Goal: Task Accomplishment & Management: Complete application form

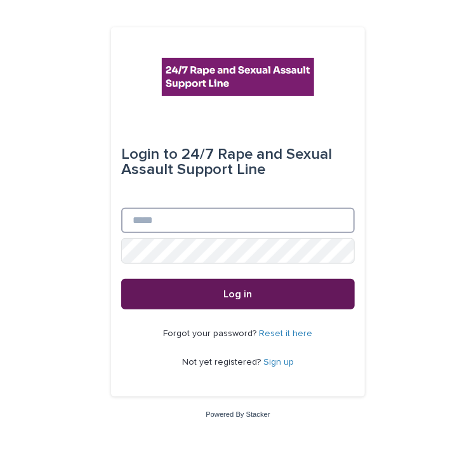
type input "**********"
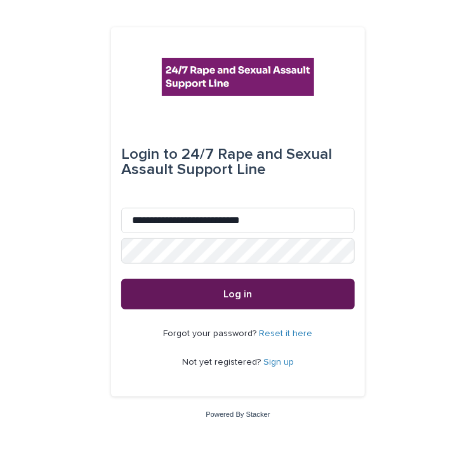
click at [227, 288] on button "Log in" at bounding box center [238, 294] width 234 height 30
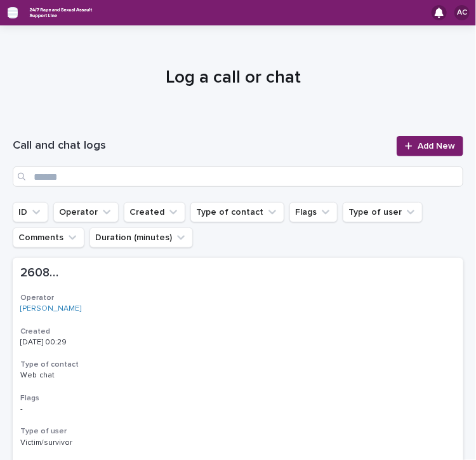
click at [8, 8] on icon "button" at bounding box center [13, 12] width 10 height 9
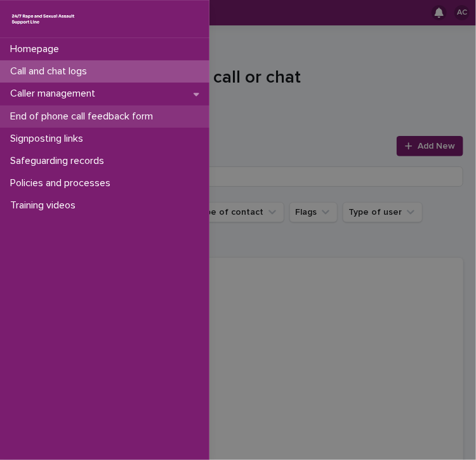
click at [51, 120] on p "End of phone call feedback form" at bounding box center [84, 116] width 158 height 12
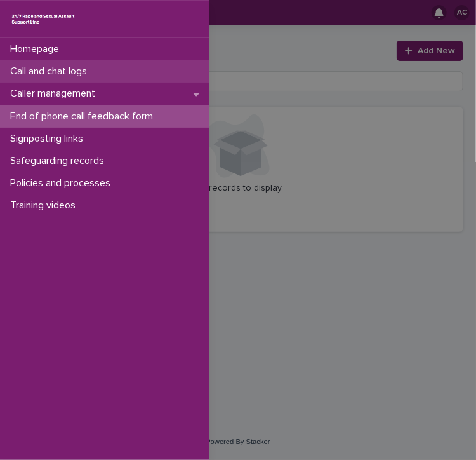
click at [57, 65] on p "Call and chat logs" at bounding box center [51, 71] width 92 height 12
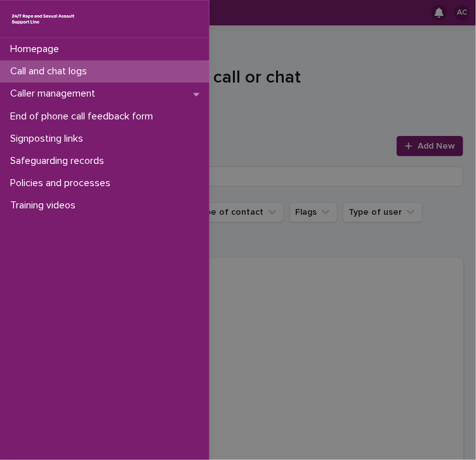
click at [295, 122] on div "Homepage Call and chat logs Caller management End of phone call feedback form S…" at bounding box center [238, 230] width 476 height 460
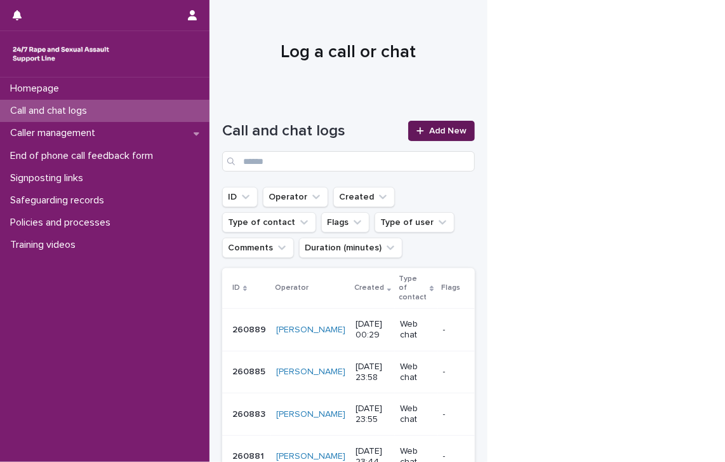
click at [434, 123] on link "Add New" at bounding box center [441, 131] width 67 height 20
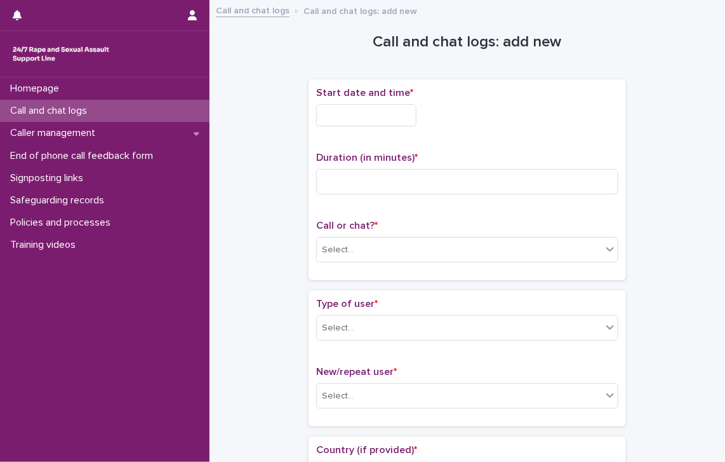
click at [366, 101] on div "Start date and time *" at bounding box center [467, 112] width 302 height 50
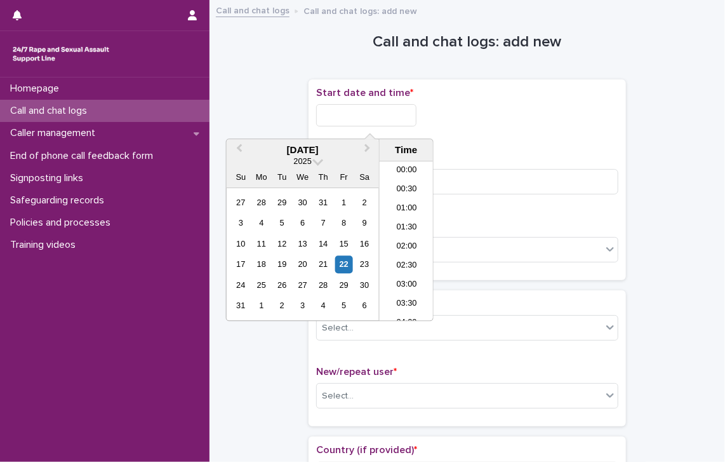
click at [346, 109] on input "text" at bounding box center [366, 115] width 100 height 22
click at [404, 234] on li "19:30" at bounding box center [407, 241] width 54 height 19
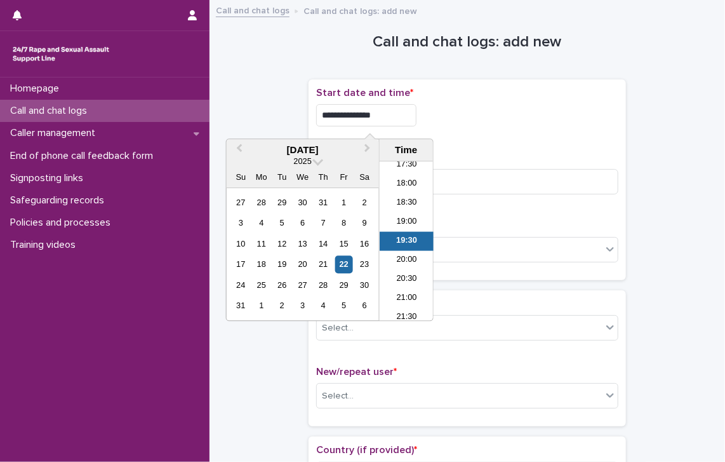
drag, startPoint x: 378, startPoint y: 109, endPoint x: 386, endPoint y: 114, distance: 9.7
click at [386, 114] on input "**********" at bounding box center [366, 115] width 100 height 22
type input "**********"
click at [476, 127] on div "**********" at bounding box center [467, 112] width 302 height 50
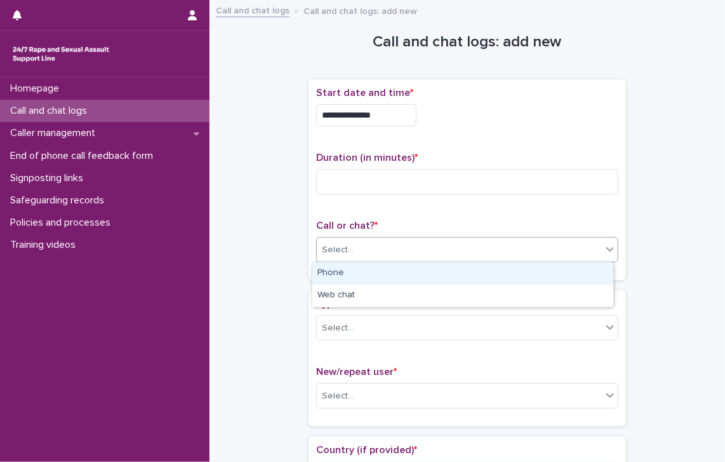
click at [396, 252] on div "Select..." at bounding box center [459, 249] width 285 height 21
click at [387, 276] on div "Phone" at bounding box center [462, 273] width 301 height 22
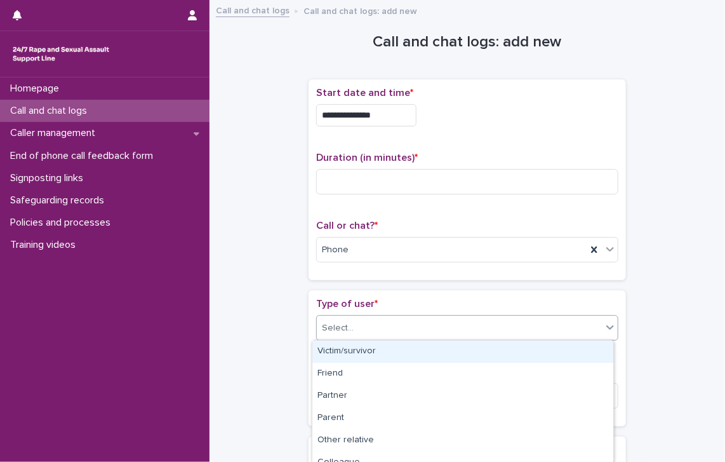
click at [361, 328] on div "Select..." at bounding box center [459, 327] width 285 height 21
click at [351, 350] on div "Victim/survivor" at bounding box center [462, 351] width 301 height 22
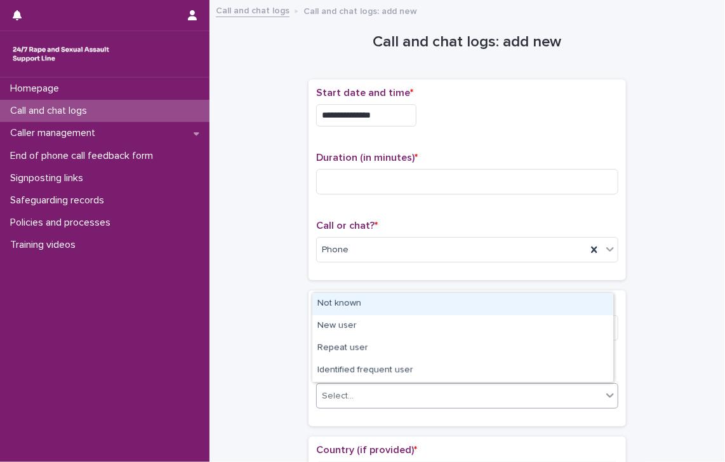
click at [358, 389] on div "Select..." at bounding box center [459, 395] width 285 height 21
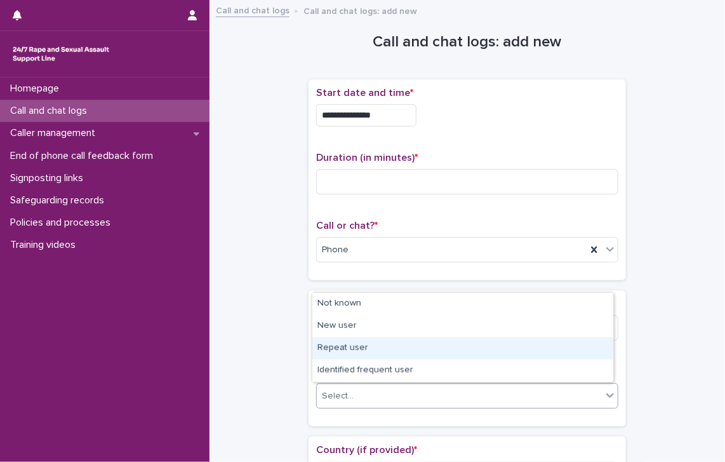
click at [361, 354] on div "Repeat user" at bounding box center [462, 348] width 301 height 22
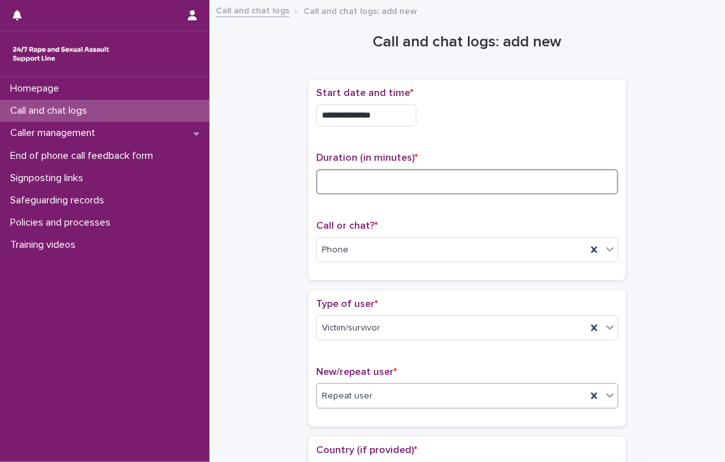
click at [409, 177] on input at bounding box center [467, 181] width 302 height 25
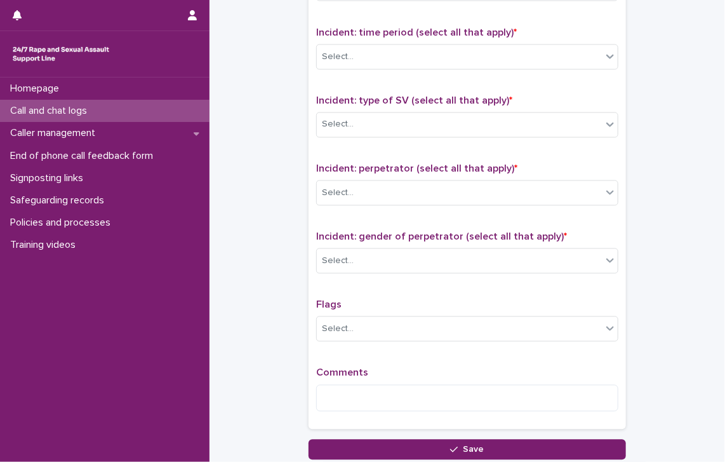
scroll to position [940, 0]
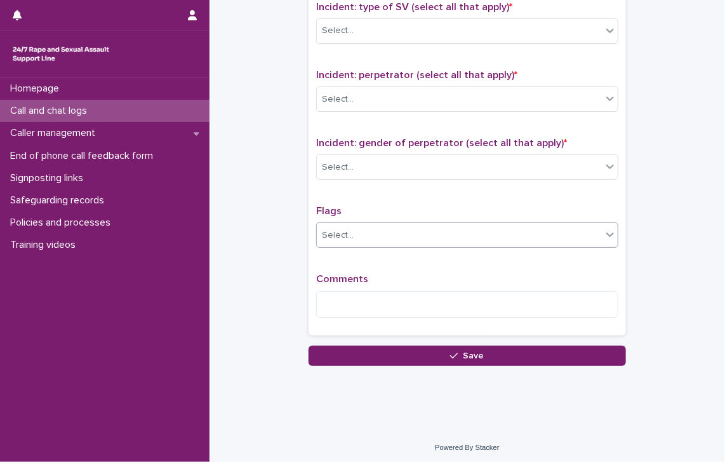
type input "**"
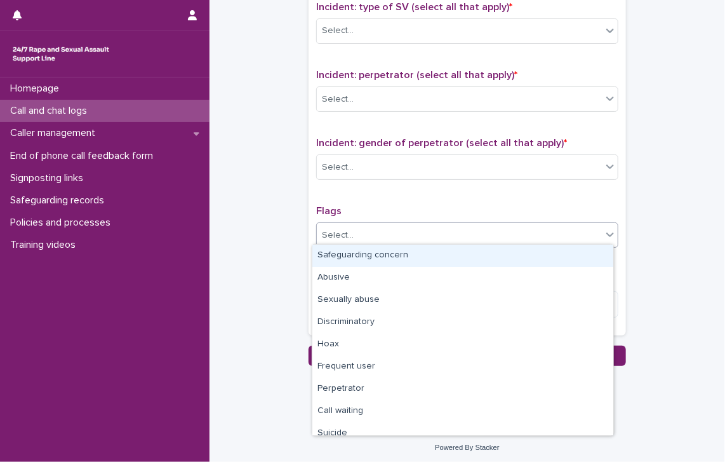
click at [396, 230] on div "Select..." at bounding box center [459, 235] width 285 height 21
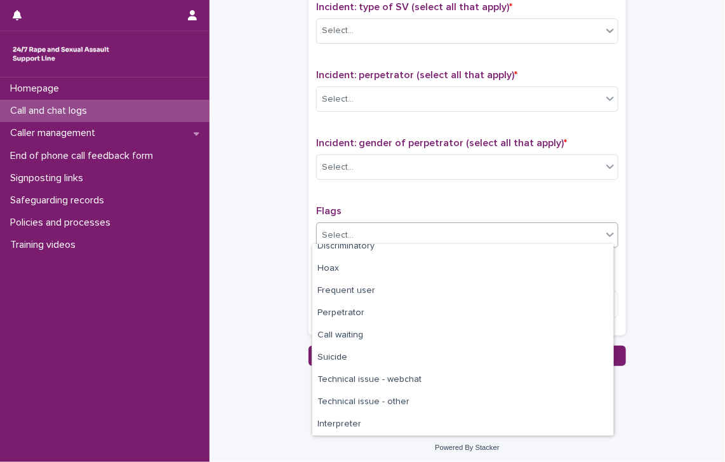
scroll to position [76, 0]
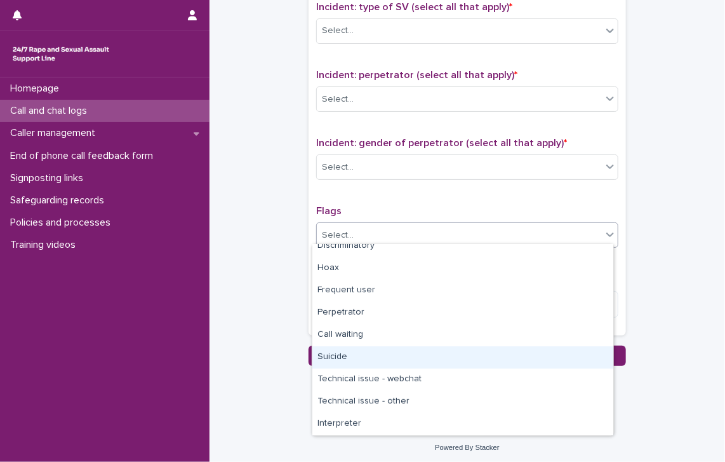
click at [366, 352] on div "Suicide" at bounding box center [462, 357] width 301 height 22
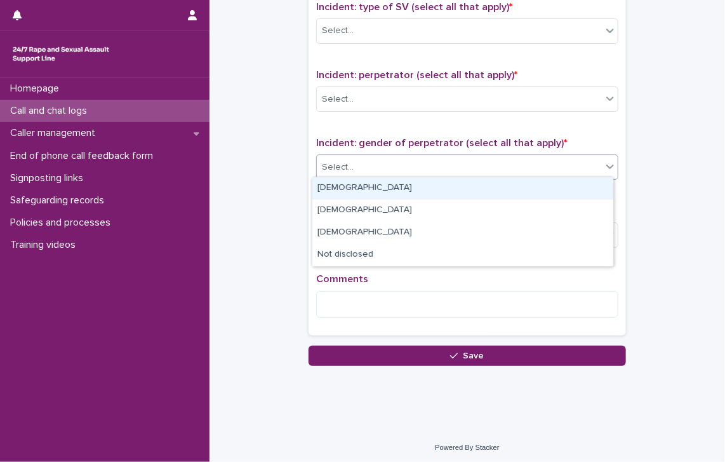
click at [463, 168] on div "Select..." at bounding box center [459, 167] width 285 height 21
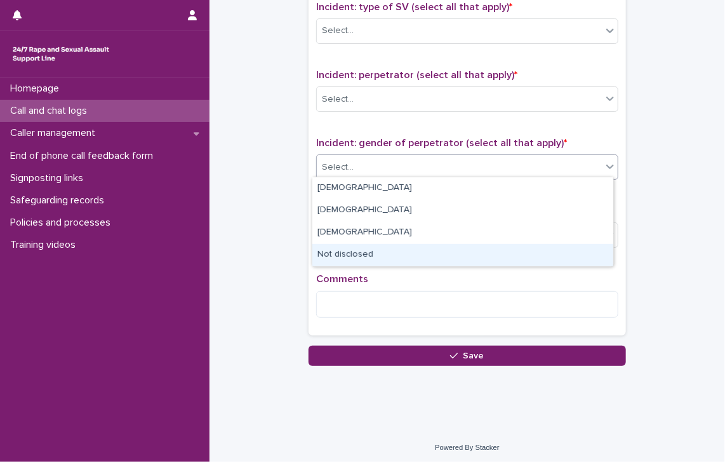
click at [384, 256] on div "Not disclosed" at bounding box center [462, 255] width 301 height 22
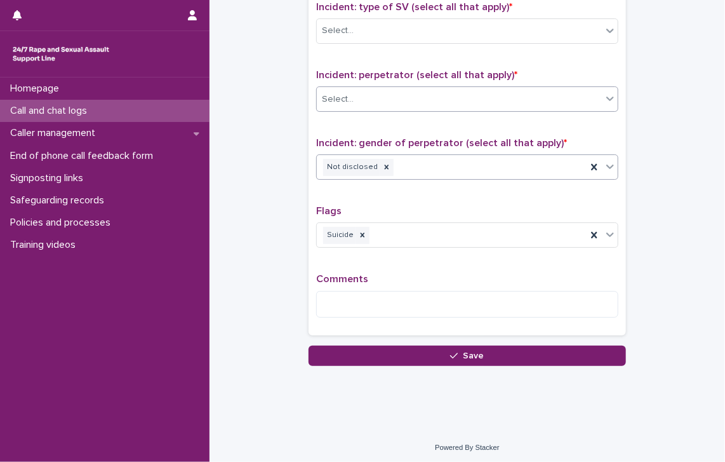
click at [368, 91] on div "Select..." at bounding box center [459, 99] width 285 height 21
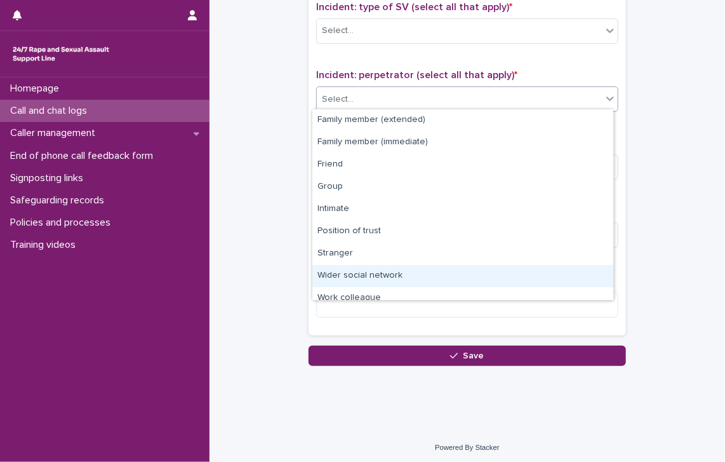
click at [356, 267] on div "Wider social network" at bounding box center [462, 276] width 301 height 22
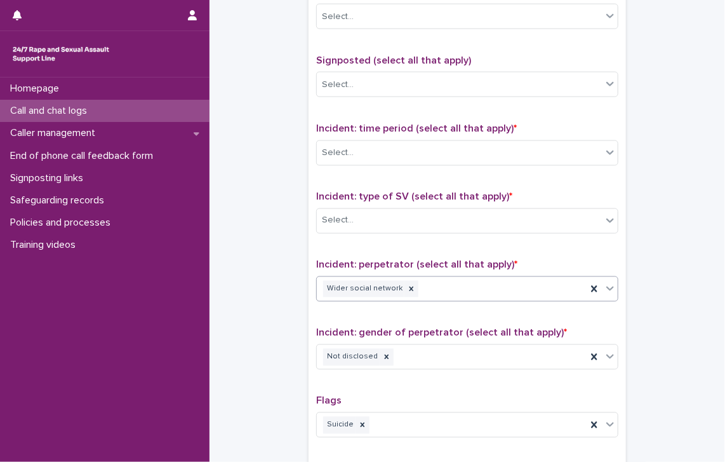
scroll to position [749, 0]
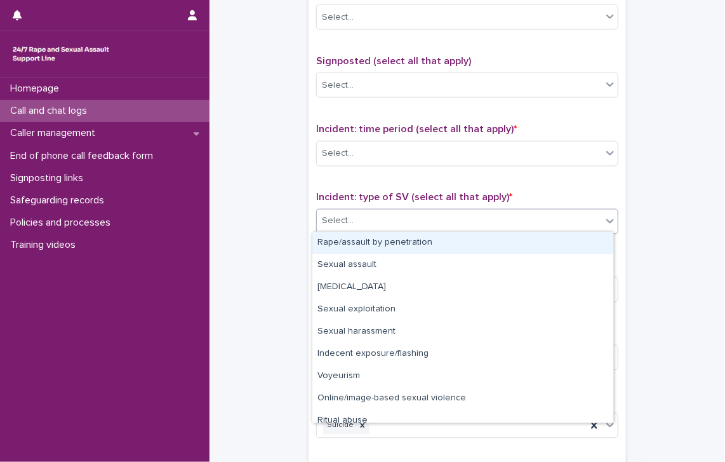
click at [356, 220] on div "Select..." at bounding box center [459, 221] width 285 height 21
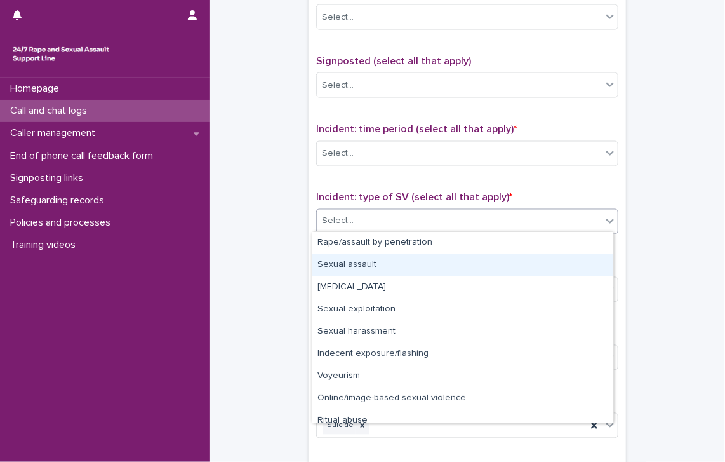
click at [354, 263] on div "Sexual assault" at bounding box center [462, 265] width 301 height 22
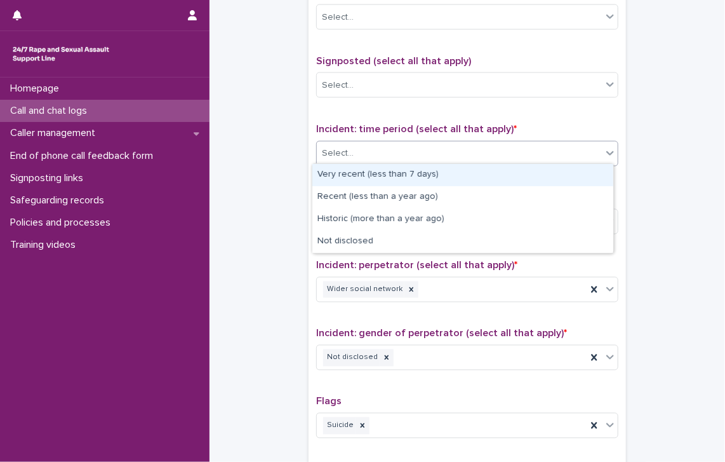
click at [361, 157] on div "Select..." at bounding box center [459, 153] width 285 height 21
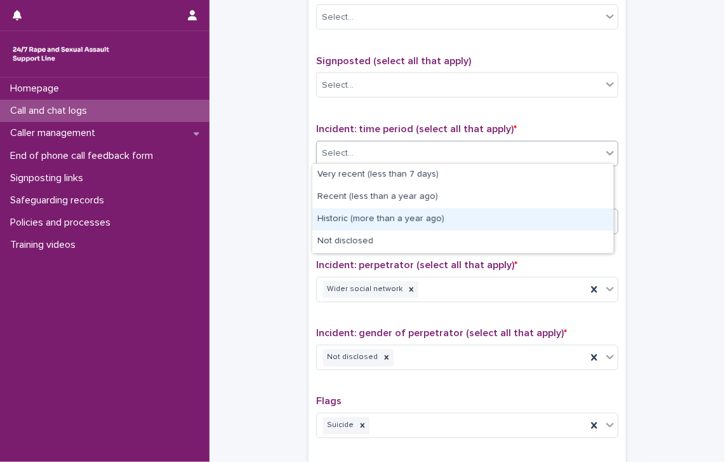
click at [357, 217] on div "Historic (more than a year ago)" at bounding box center [462, 219] width 301 height 22
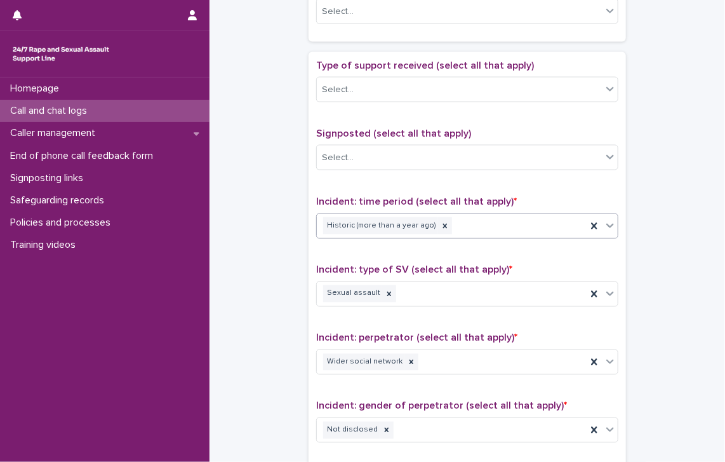
scroll to position [622, 0]
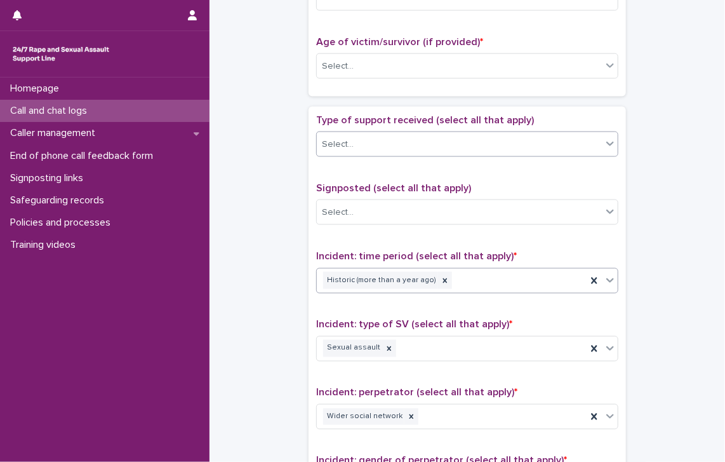
click at [371, 131] on div "Select..." at bounding box center [467, 143] width 302 height 25
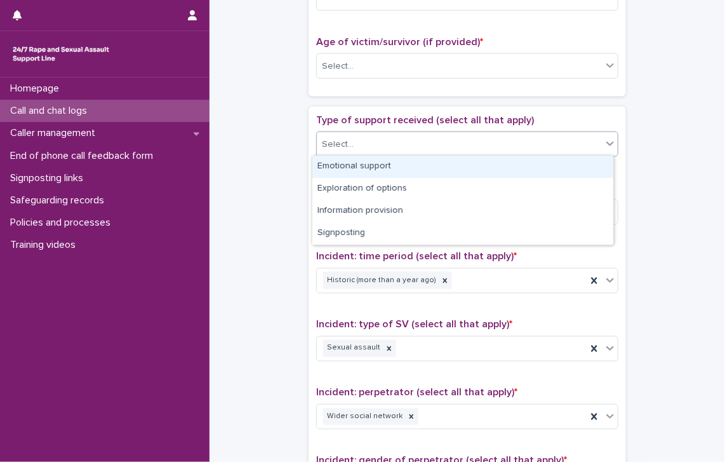
click at [369, 167] on div "Emotional support" at bounding box center [462, 167] width 301 height 22
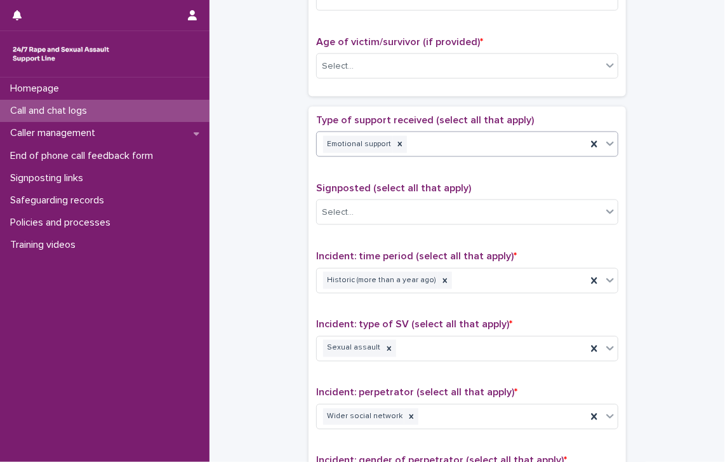
scroll to position [432, 0]
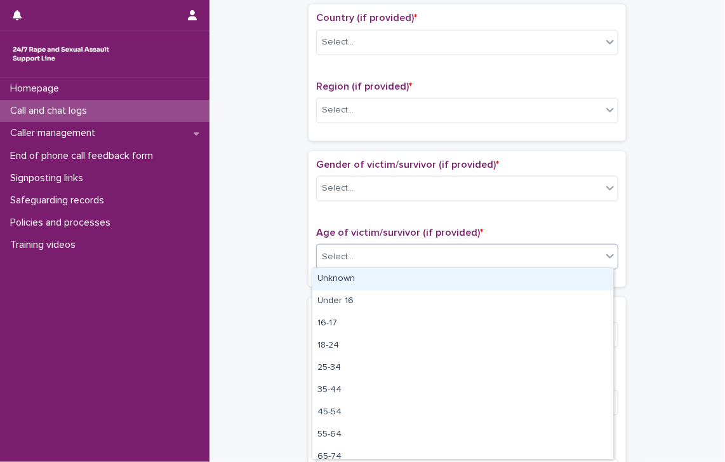
click at [366, 253] on div "Select..." at bounding box center [459, 256] width 285 height 21
click at [366, 273] on div "Unknown" at bounding box center [462, 279] width 301 height 22
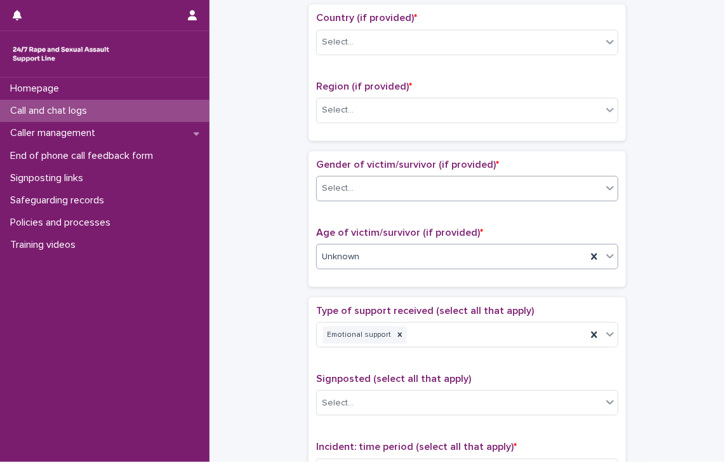
click at [369, 184] on div "Select..." at bounding box center [459, 188] width 285 height 21
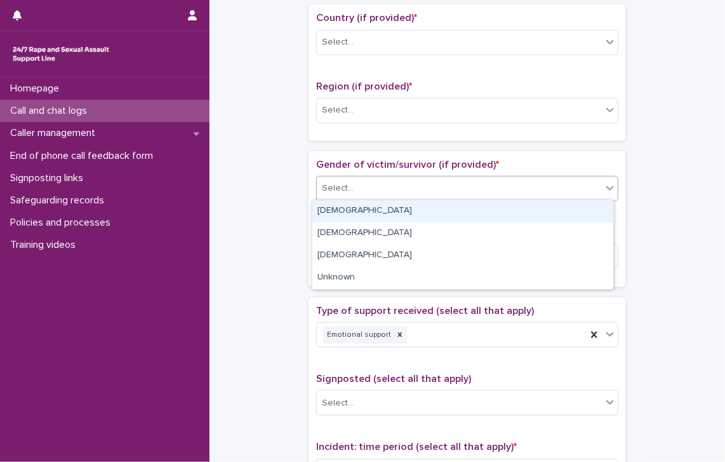
click at [367, 212] on div "Female" at bounding box center [462, 211] width 301 height 22
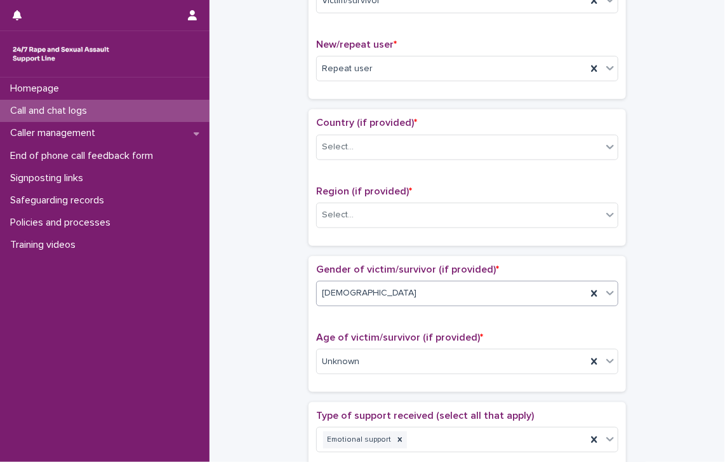
scroll to position [305, 0]
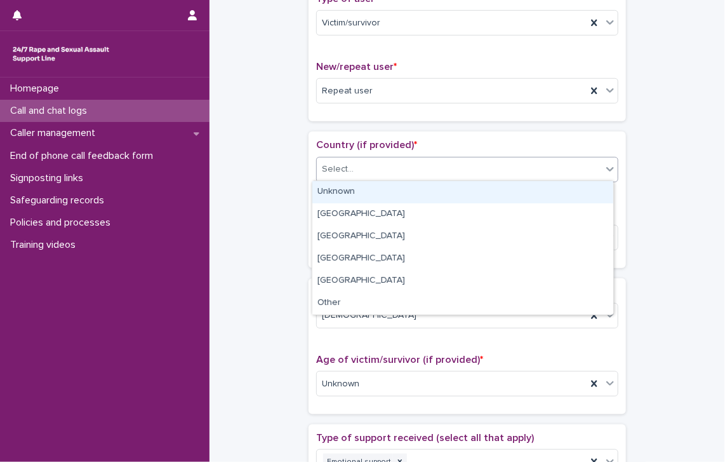
click at [422, 162] on div "Select..." at bounding box center [459, 169] width 285 height 21
click at [373, 196] on div "Unknown" at bounding box center [462, 192] width 301 height 22
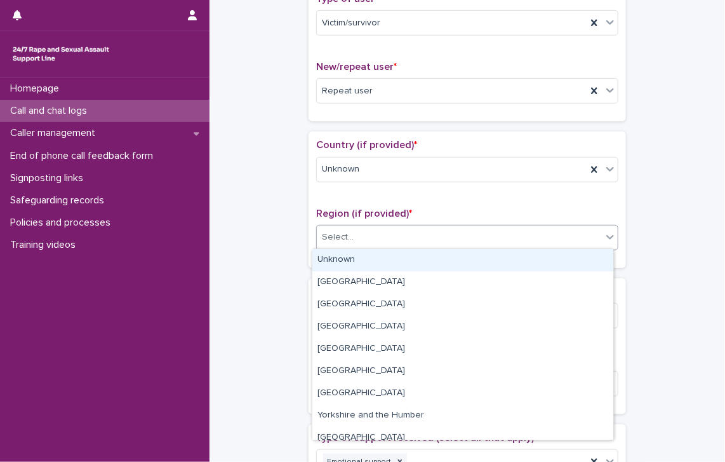
click at [356, 238] on div "Select..." at bounding box center [459, 237] width 285 height 21
click at [338, 253] on div "Unknown" at bounding box center [462, 260] width 301 height 22
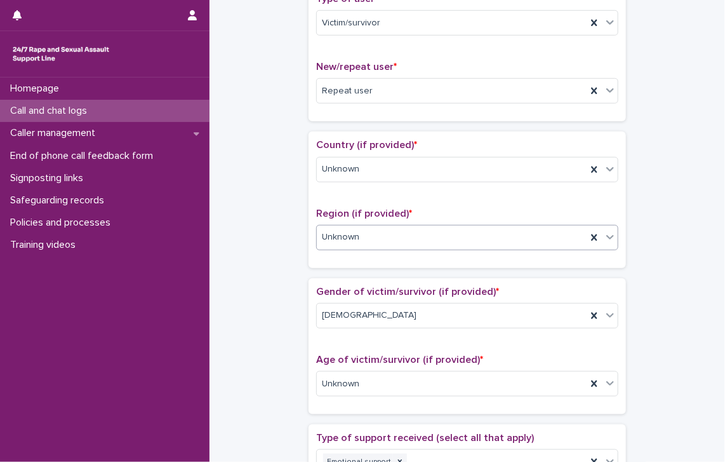
scroll to position [241, 0]
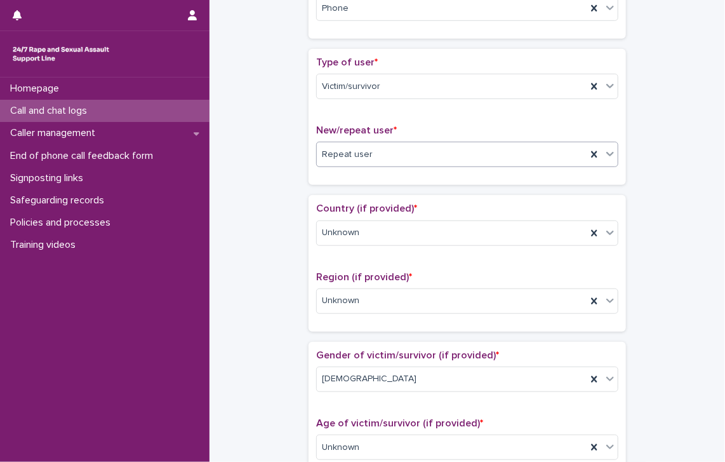
click at [345, 154] on span "Repeat user" at bounding box center [347, 154] width 51 height 13
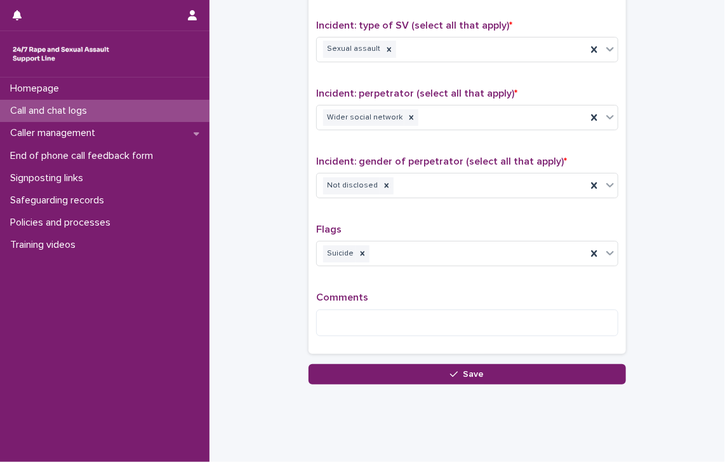
scroll to position [940, 0]
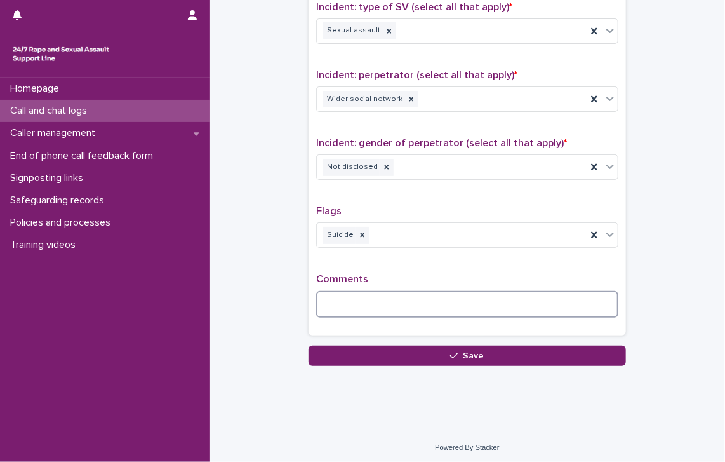
click at [335, 310] on textarea at bounding box center [467, 304] width 302 height 27
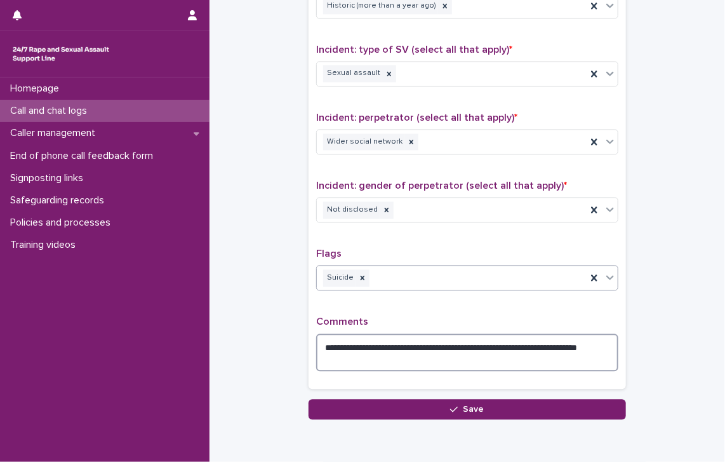
scroll to position [876, 0]
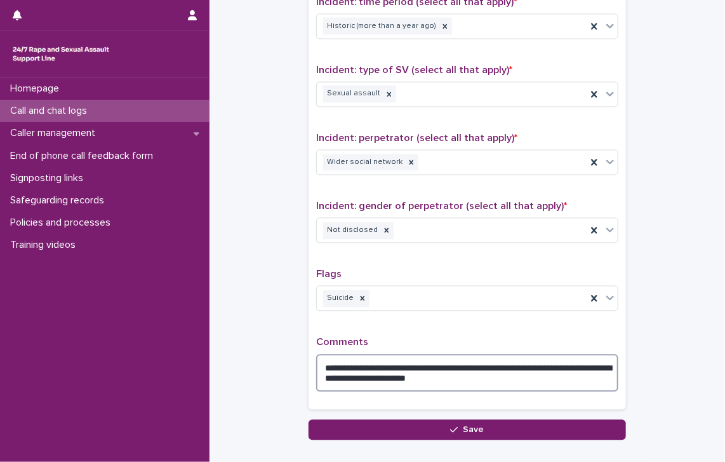
click at [476, 381] on textarea "**********" at bounding box center [467, 373] width 302 height 38
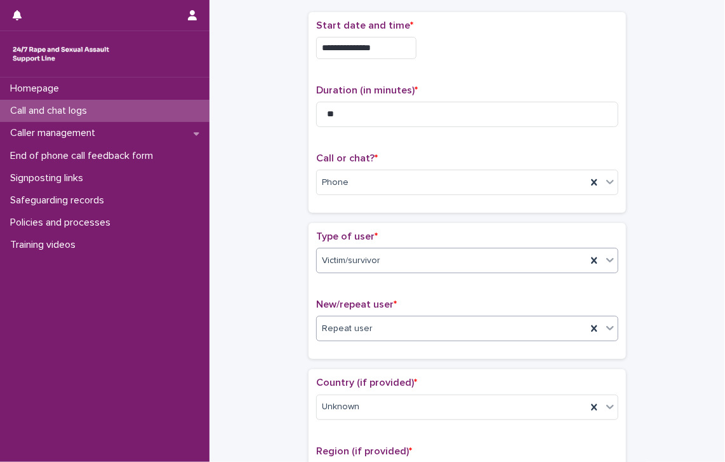
scroll to position [0, 0]
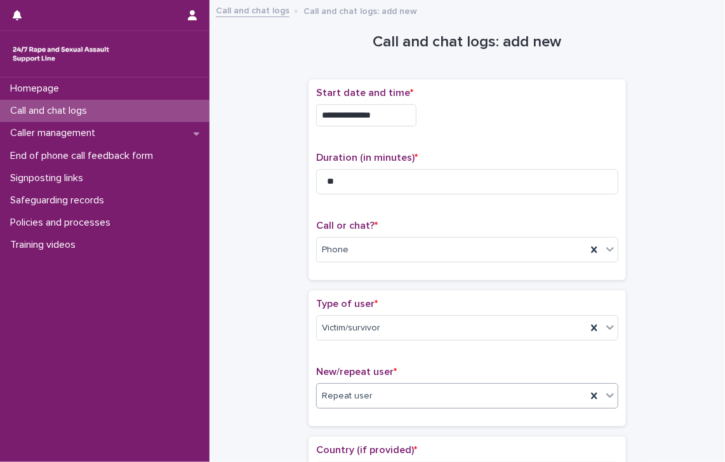
type textarea "**********"
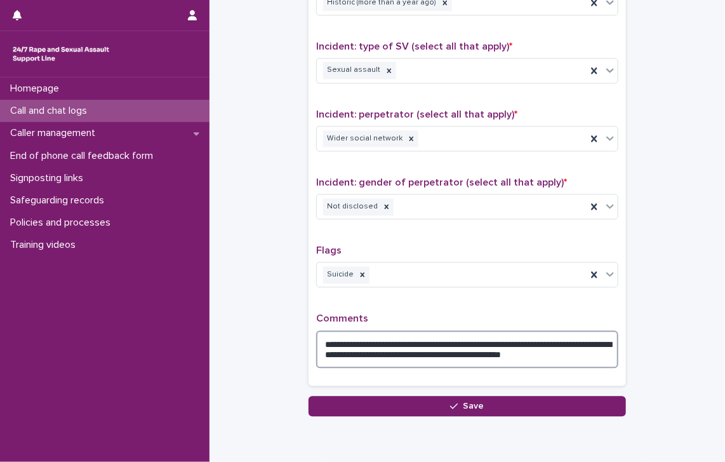
scroll to position [950, 0]
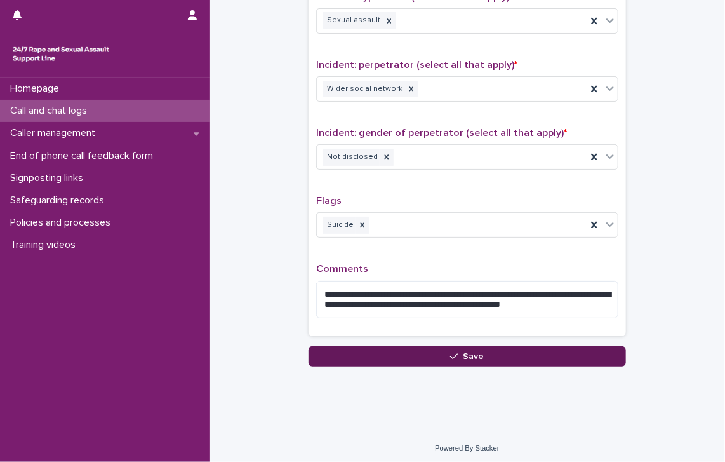
click at [450, 352] on icon "button" at bounding box center [454, 356] width 8 height 9
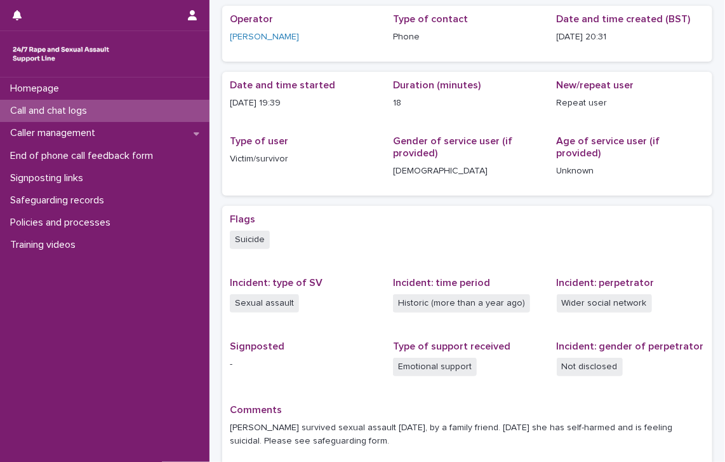
scroll to position [183, 0]
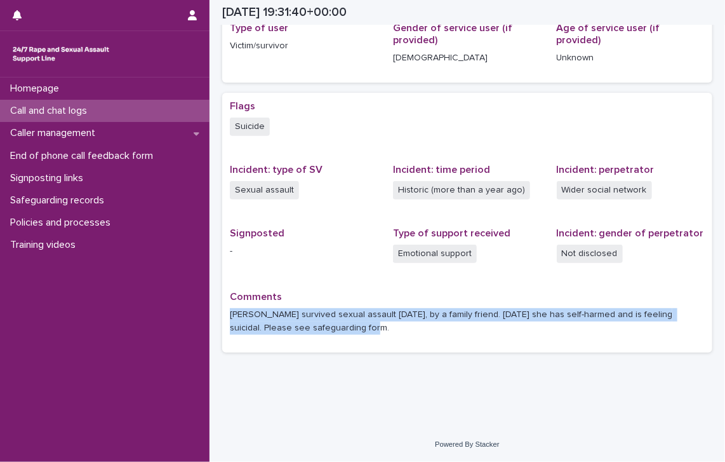
drag, startPoint x: 326, startPoint y: 331, endPoint x: 232, endPoint y: 313, distance: 95.8
click at [232, 313] on p "Kirsty survived sexual assault 6 years ago, by a family friend. Today she has s…" at bounding box center [467, 321] width 475 height 27
copy p "Kirsty survived sexual assault 6 years ago, by a family friend. Today she has s…"
click at [79, 110] on p "Call and chat logs" at bounding box center [51, 111] width 92 height 12
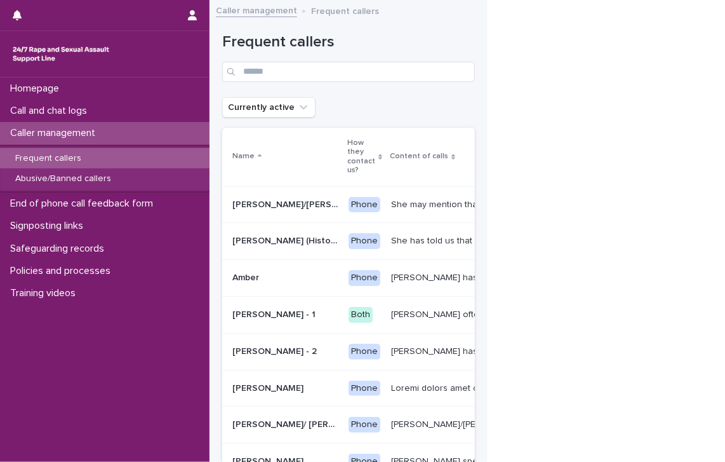
click at [476, 100] on div "Homepage Call and chat logs Caller management Frequent callers Abusive/Banned c…" at bounding box center [362, 364] width 725 height 728
click at [287, 72] on input "Search" at bounding box center [348, 72] width 253 height 20
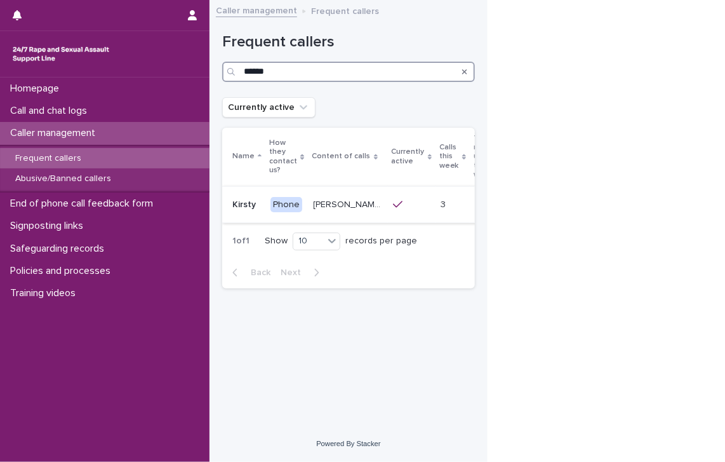
type input "******"
click at [346, 199] on p "Kirsty often talks about experiencing sexual violence by a family friend six ye…" at bounding box center [350, 203] width 72 height 13
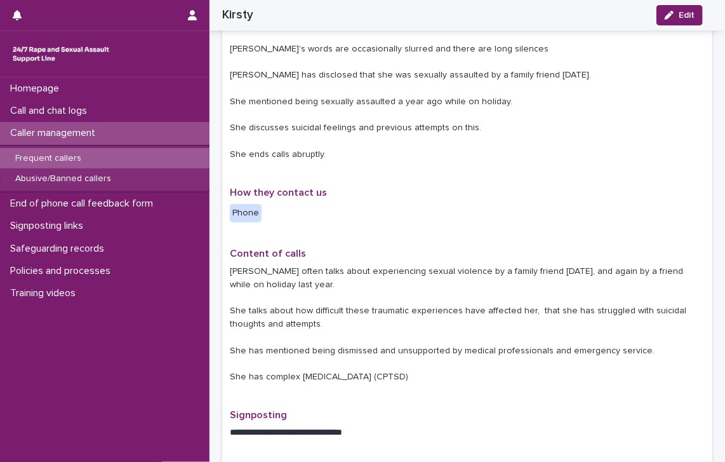
scroll to position [508, 0]
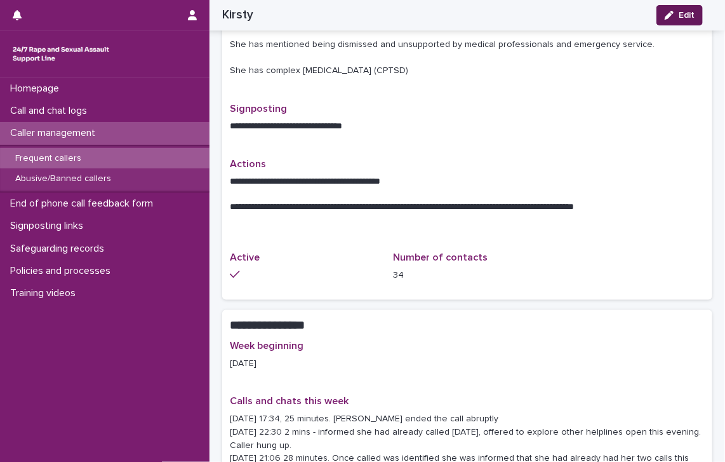
click at [476, 8] on button "Edit" at bounding box center [680, 15] width 46 height 20
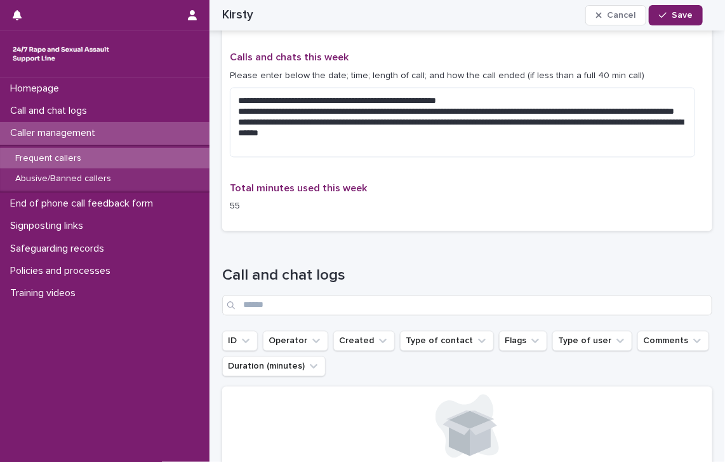
scroll to position [869, 0]
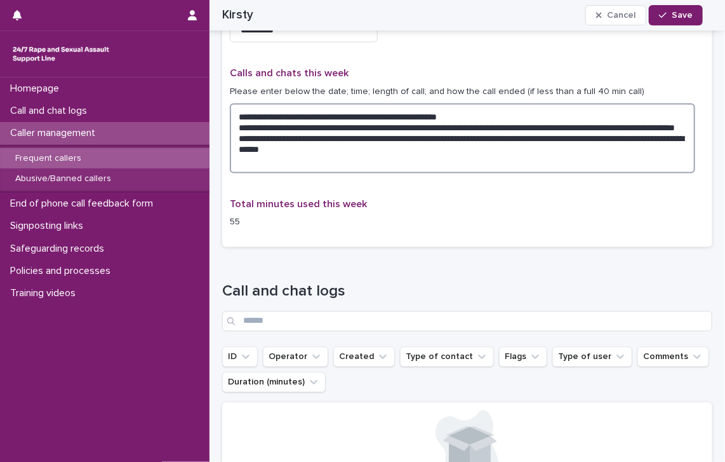
click at [384, 172] on textarea "**********" at bounding box center [462, 138] width 465 height 70
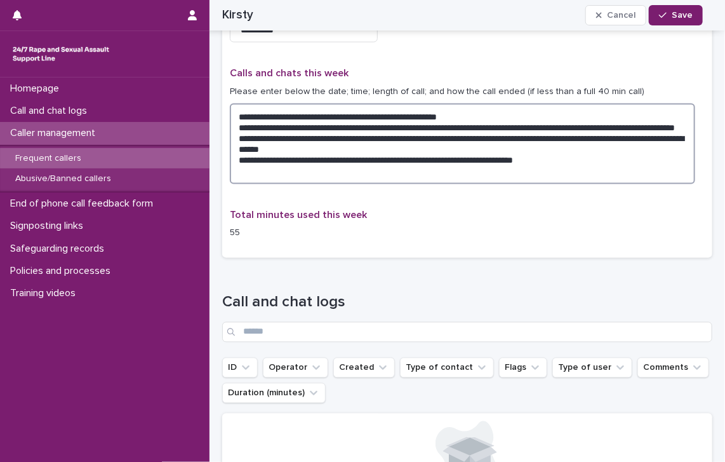
drag, startPoint x: 449, startPoint y: 188, endPoint x: 458, endPoint y: 190, distance: 9.2
click at [449, 184] on textarea "**********" at bounding box center [462, 143] width 465 height 81
drag, startPoint x: 506, startPoint y: 185, endPoint x: 513, endPoint y: 185, distance: 7.0
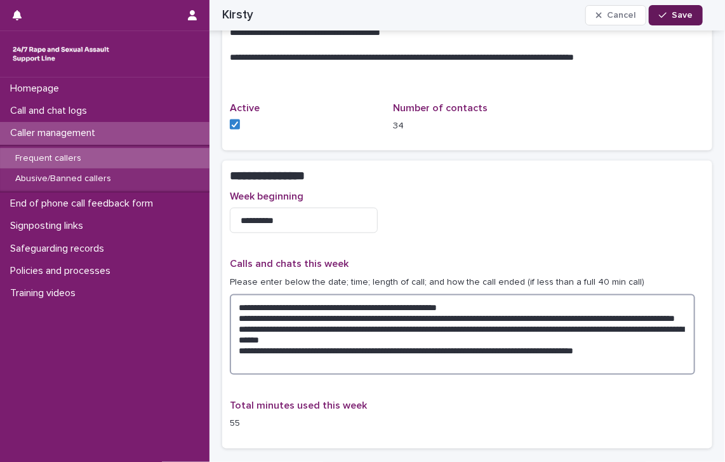
type textarea "**********"
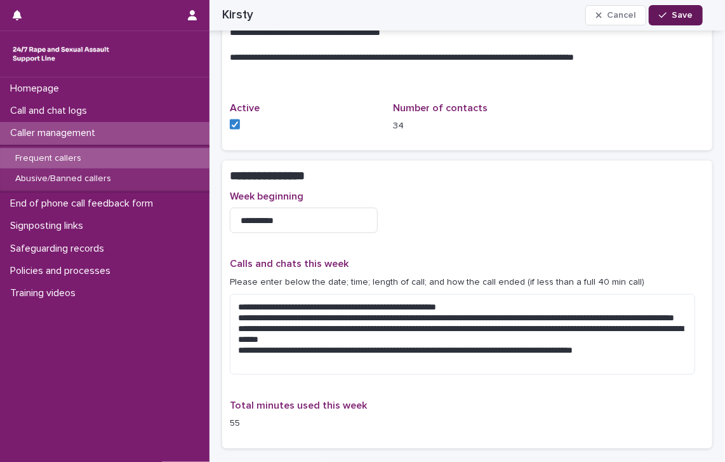
click at [476, 17] on span "Save" at bounding box center [682, 15] width 21 height 9
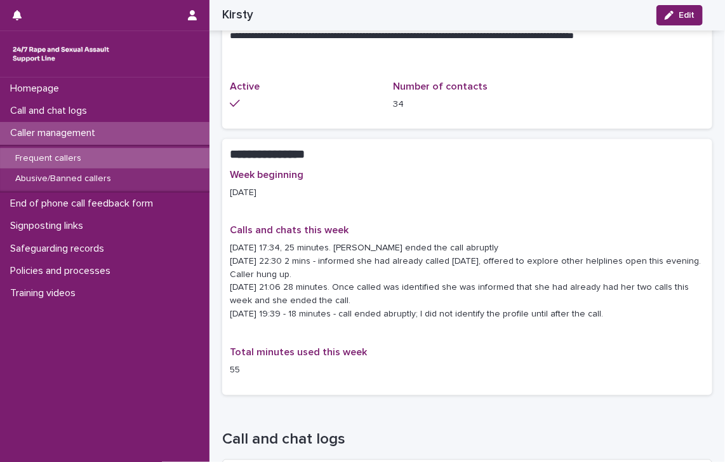
scroll to position [653, 0]
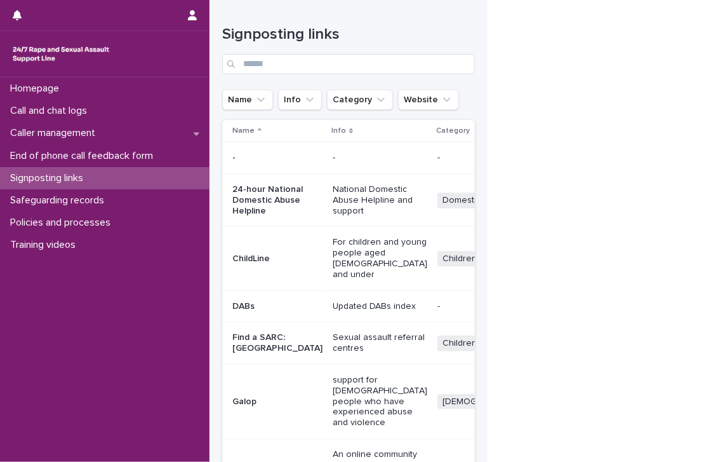
click at [381, 27] on div "Signposting links" at bounding box center [348, 45] width 253 height 90
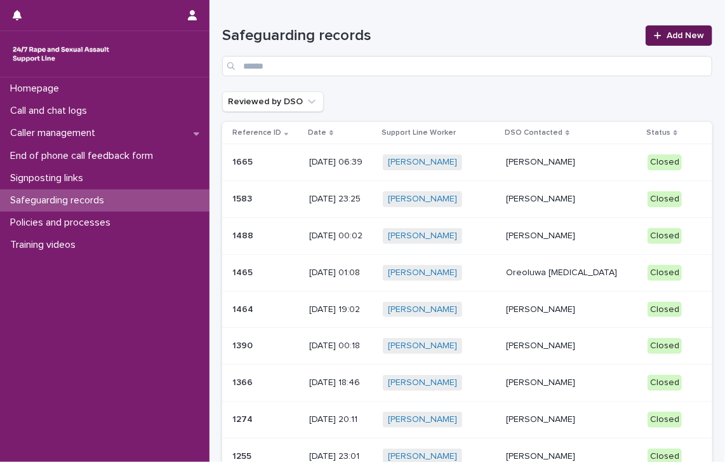
click at [659, 40] on link "Add New" at bounding box center [679, 35] width 67 height 20
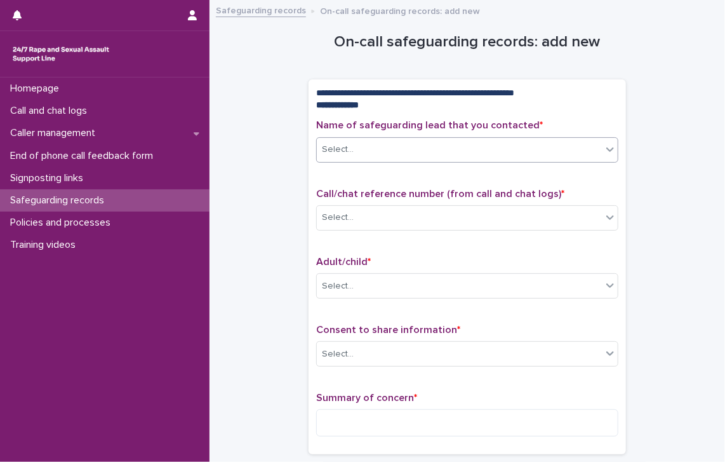
click at [356, 150] on div "Select..." at bounding box center [459, 149] width 285 height 21
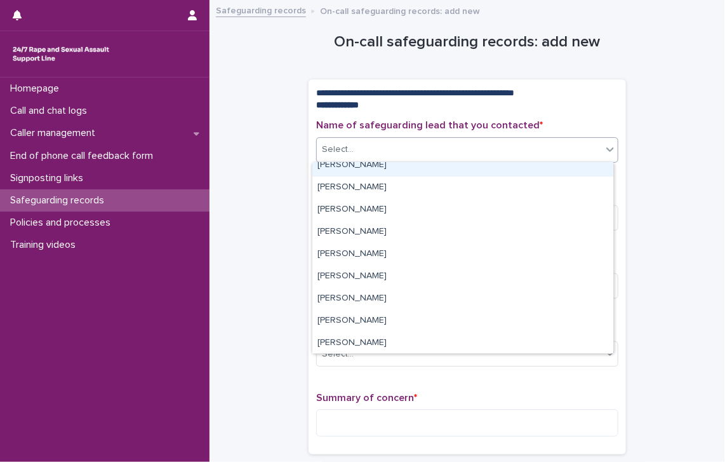
scroll to position [127, 0]
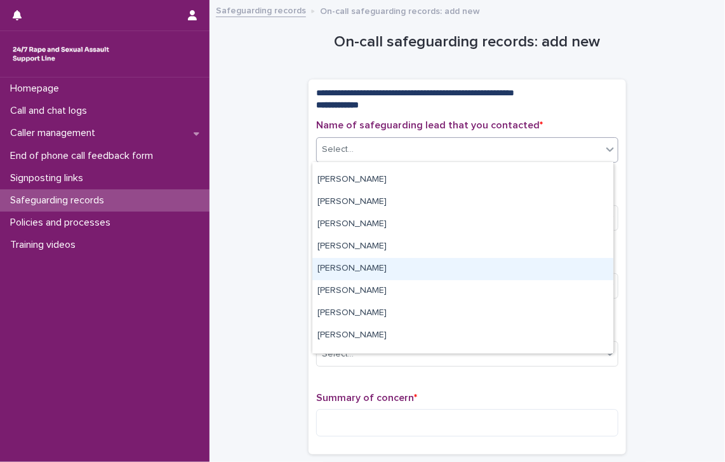
click at [376, 274] on div "[PERSON_NAME]" at bounding box center [462, 269] width 301 height 22
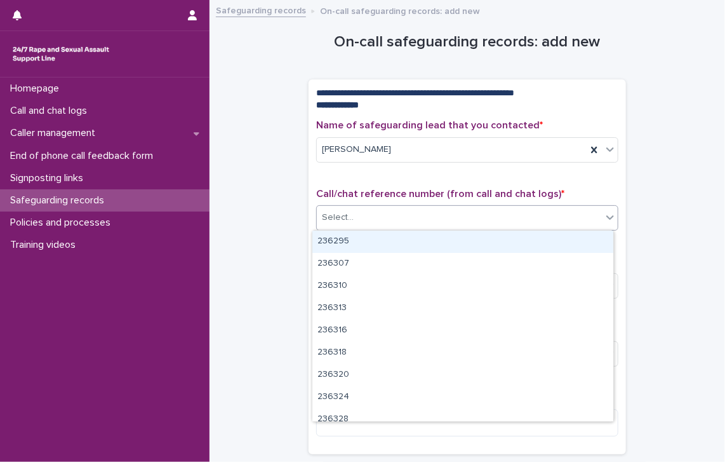
click at [361, 207] on div "Select..." at bounding box center [459, 217] width 285 height 21
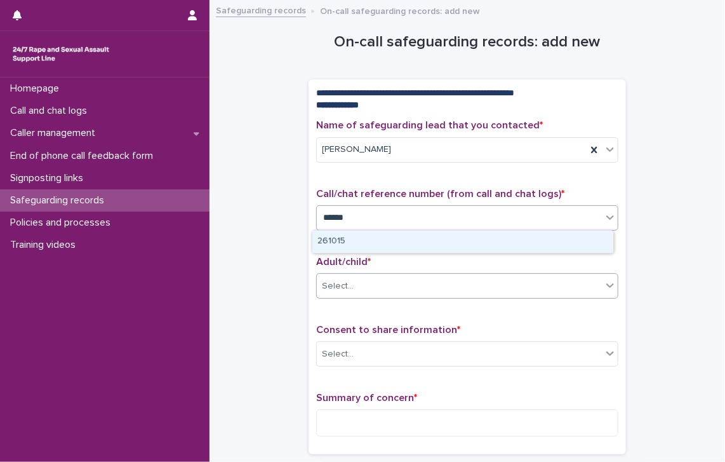
type input "******"
click at [387, 288] on div "Select..." at bounding box center [459, 286] width 285 height 21
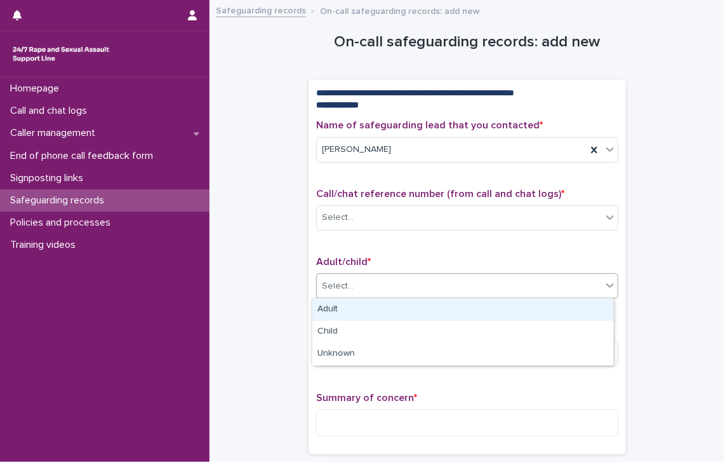
drag, startPoint x: 330, startPoint y: 312, endPoint x: 338, endPoint y: 324, distance: 14.8
click at [332, 312] on div "Adult" at bounding box center [462, 309] width 301 height 22
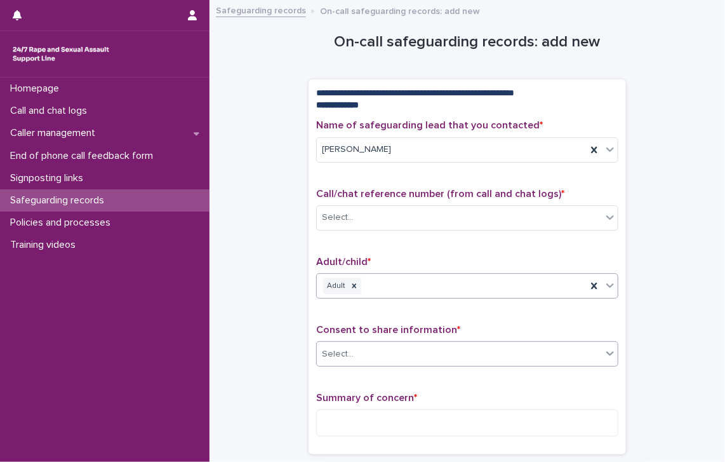
click at [353, 360] on div "Select..." at bounding box center [459, 353] width 285 height 21
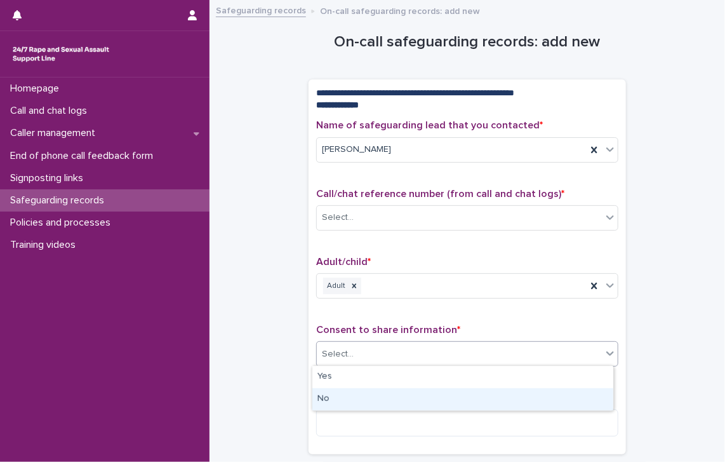
click at [347, 404] on div "No" at bounding box center [462, 399] width 301 height 22
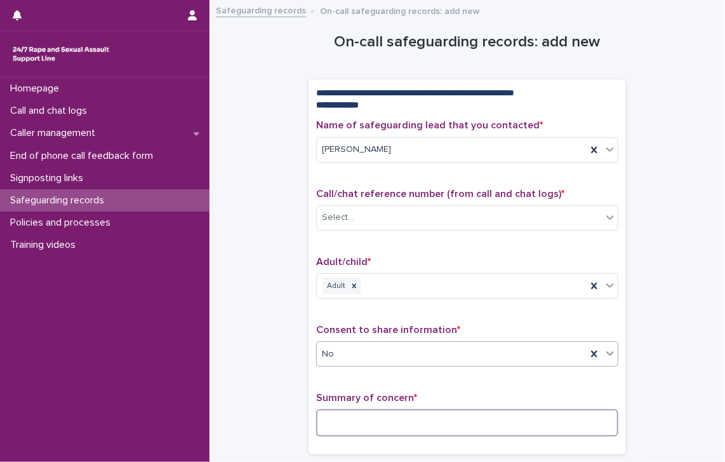
click at [340, 418] on textarea at bounding box center [467, 422] width 302 height 27
paste textarea "**********"
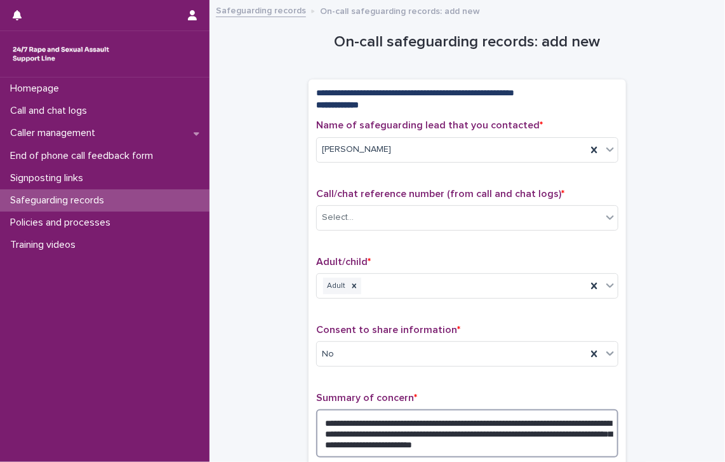
drag, startPoint x: 325, startPoint y: 440, endPoint x: 331, endPoint y: 448, distance: 9.9
click at [331, 448] on textarea "**********" at bounding box center [467, 433] width 302 height 48
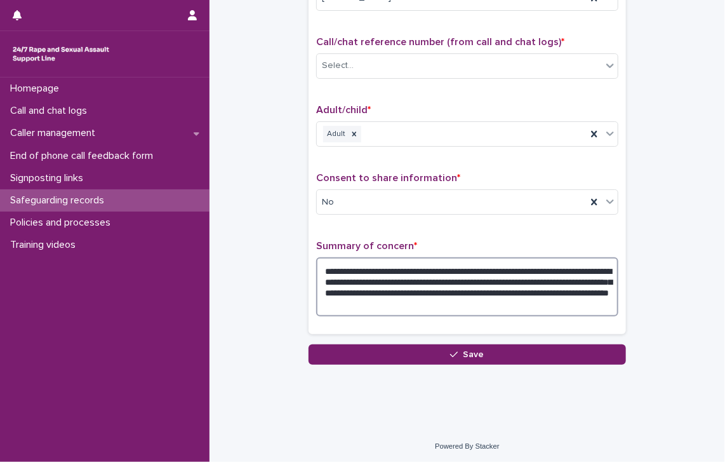
scroll to position [152, 0]
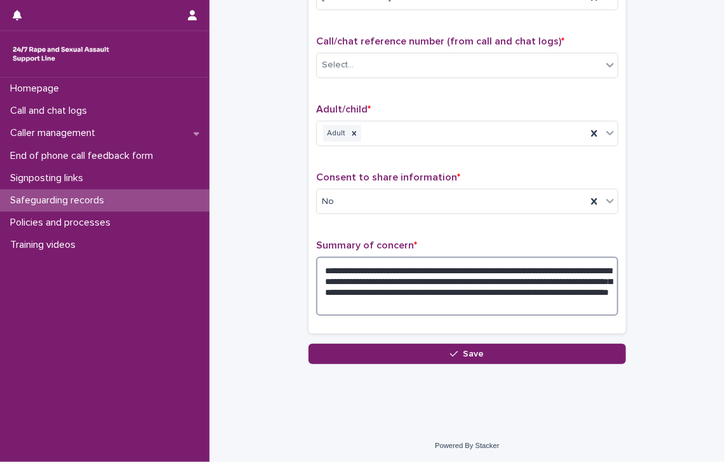
drag, startPoint x: 587, startPoint y: 276, endPoint x: 472, endPoint y: 289, distance: 115.6
click at [471, 281] on textarea "**********" at bounding box center [467, 286] width 302 height 59
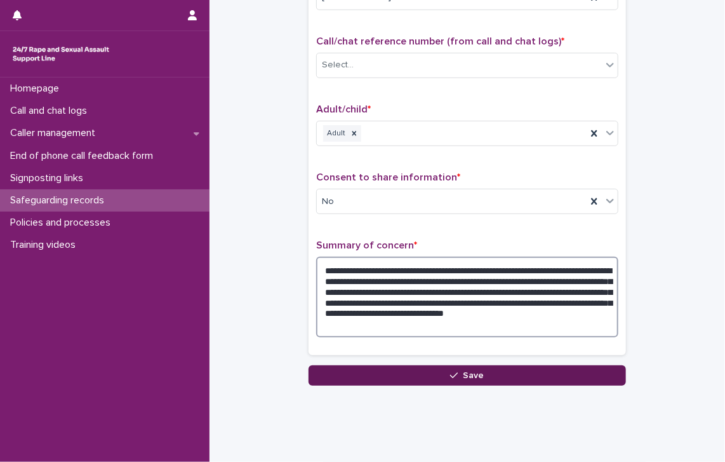
type textarea "**********"
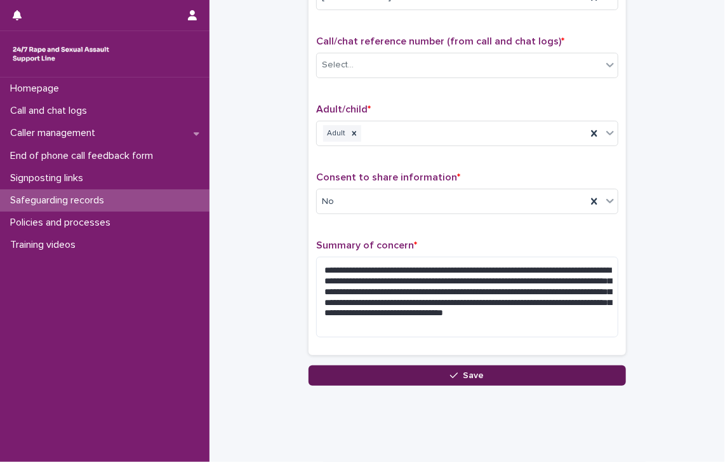
click at [352, 366] on button "Save" at bounding box center [467, 375] width 317 height 20
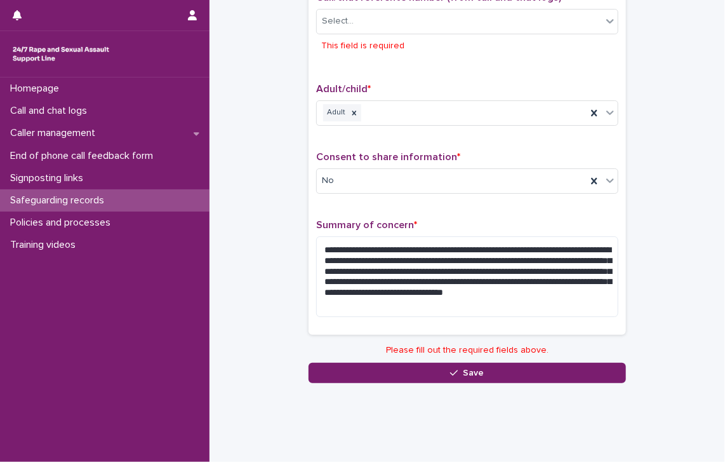
scroll to position [133, 0]
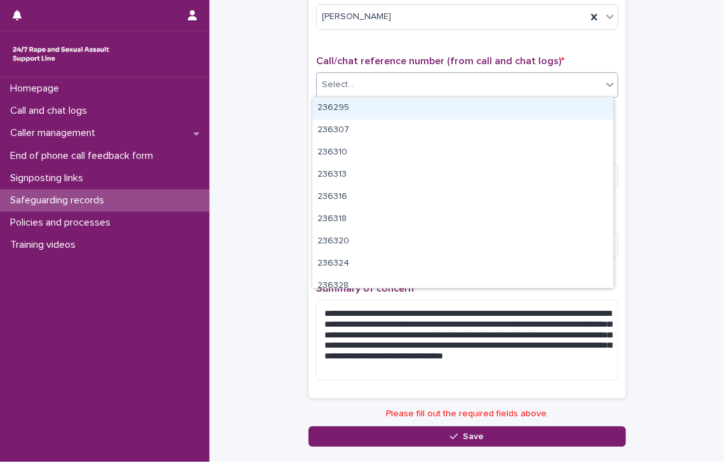
click at [361, 83] on div "Select..." at bounding box center [459, 84] width 285 height 21
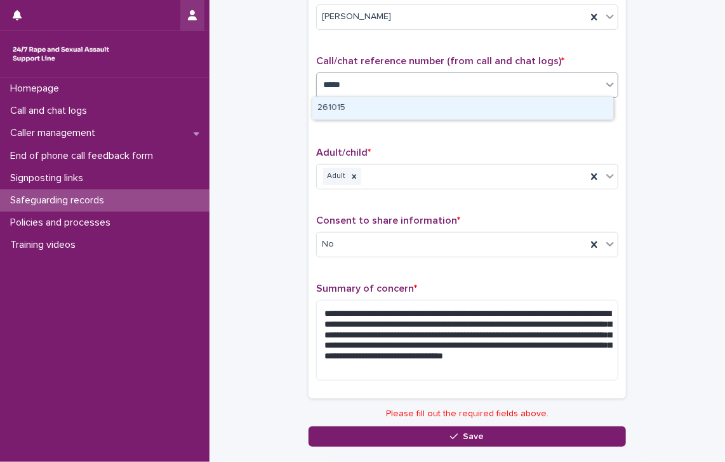
type input "******"
click at [363, 103] on div "261015" at bounding box center [462, 108] width 301 height 22
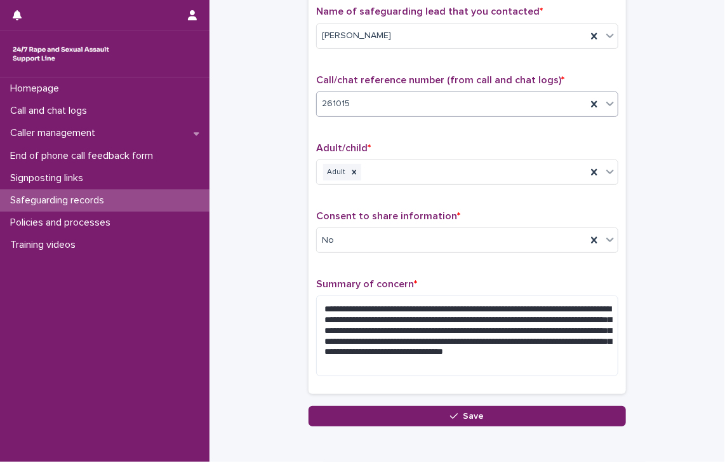
scroll to position [112, 0]
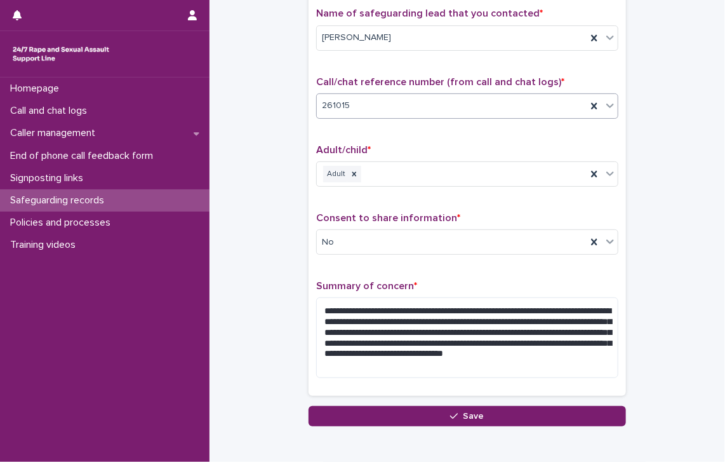
click at [394, 401] on div "**********" at bounding box center [467, 187] width 317 height 438
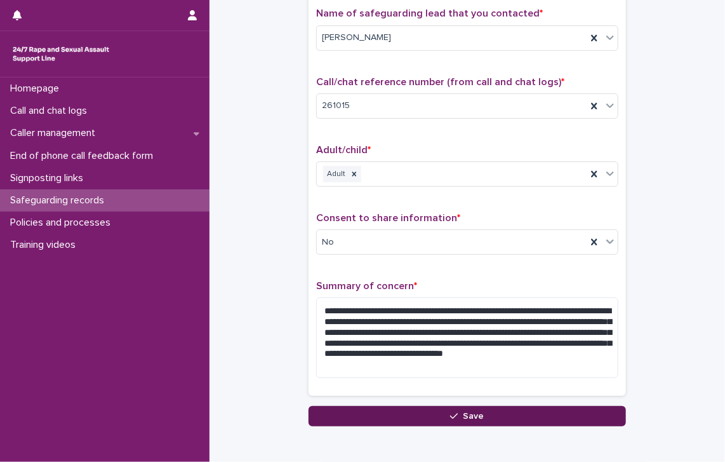
click at [387, 413] on button "Save" at bounding box center [467, 416] width 317 height 20
